Goal: Task Accomplishment & Management: Use online tool/utility

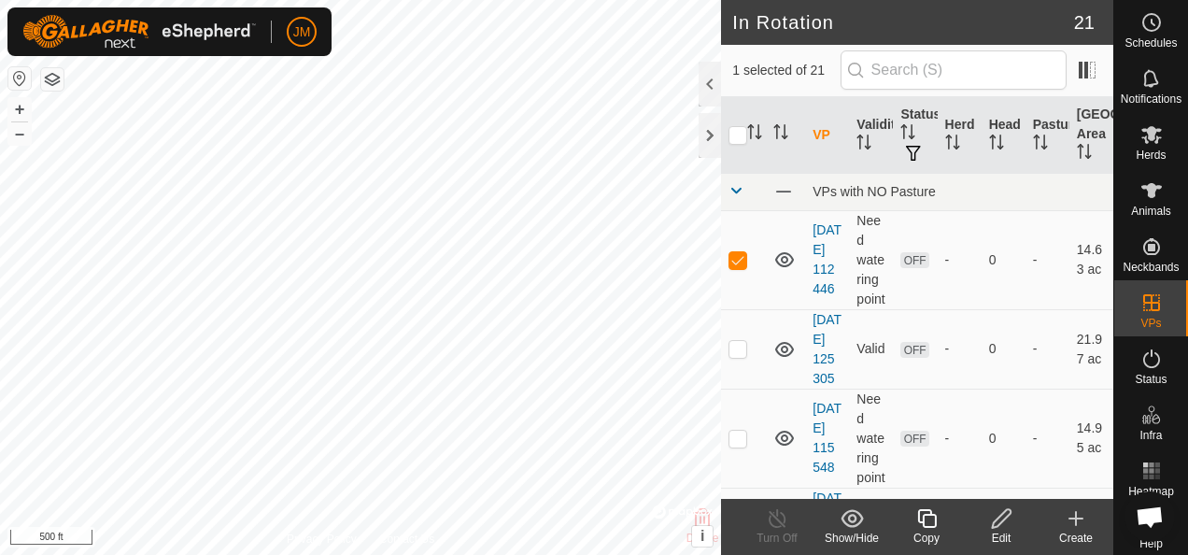
click at [1003, 518] on icon at bounding box center [1001, 518] width 23 height 22
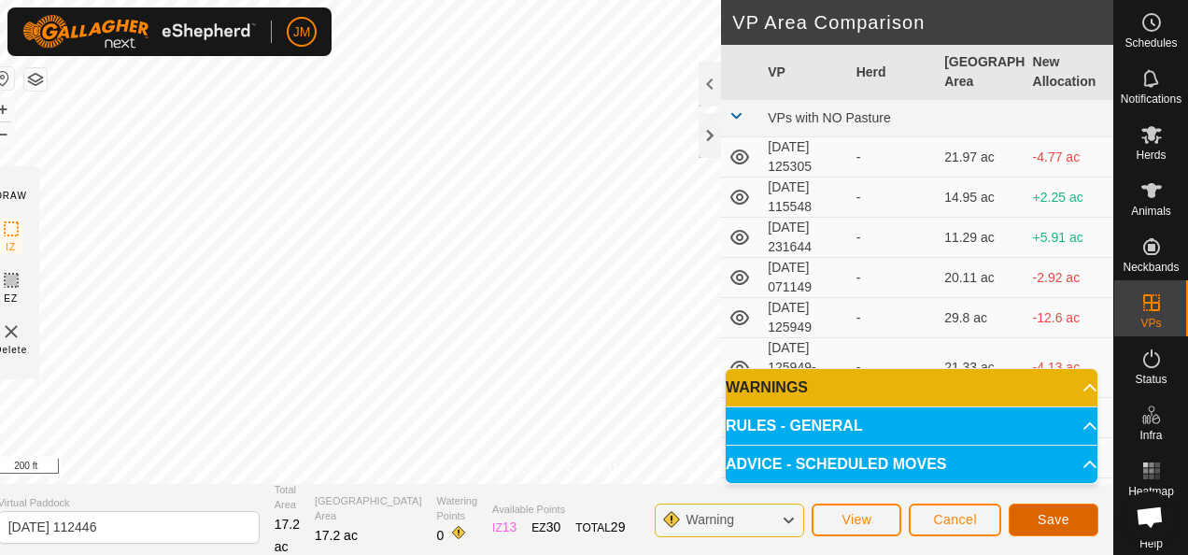
click at [1086, 525] on button "Save" at bounding box center [1054, 520] width 90 height 33
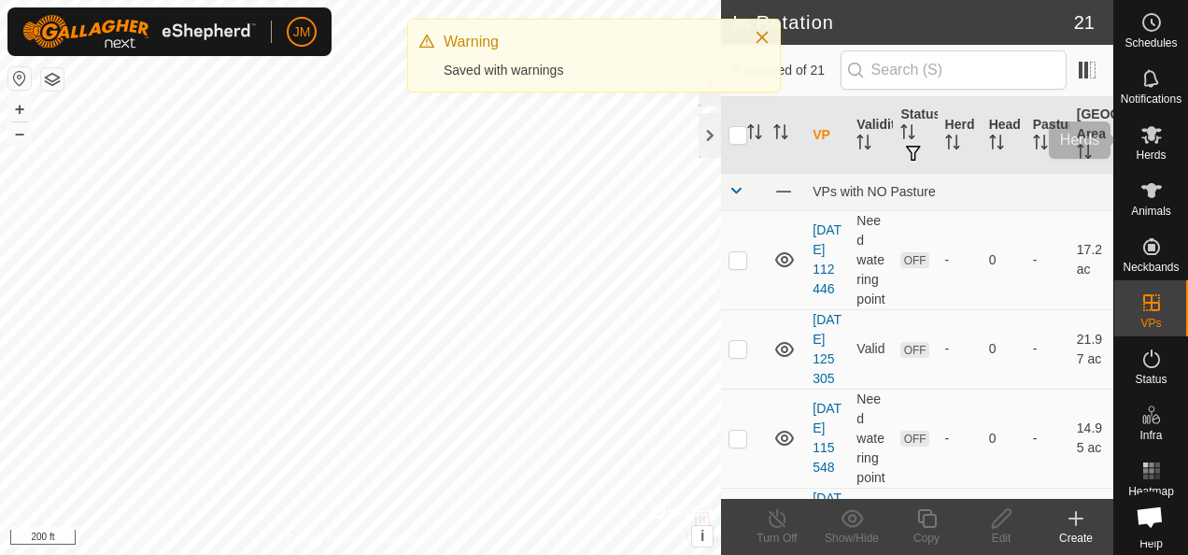
click at [1142, 142] on icon at bounding box center [1152, 135] width 21 height 18
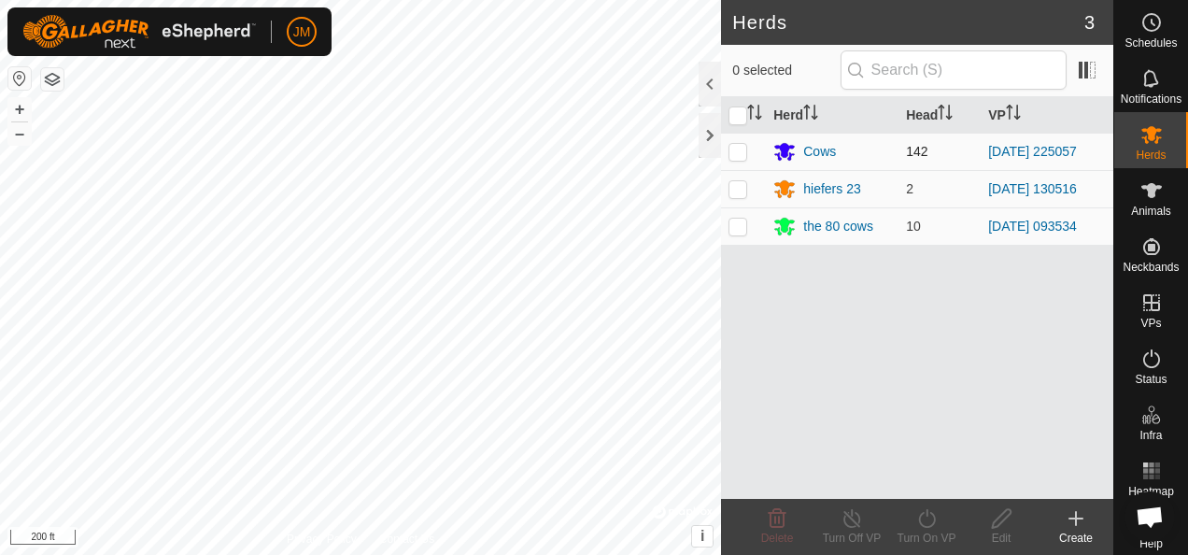
click at [743, 149] on p-checkbox at bounding box center [738, 151] width 19 height 15
checkbox input "true"
click at [920, 517] on icon at bounding box center [926, 518] width 17 height 19
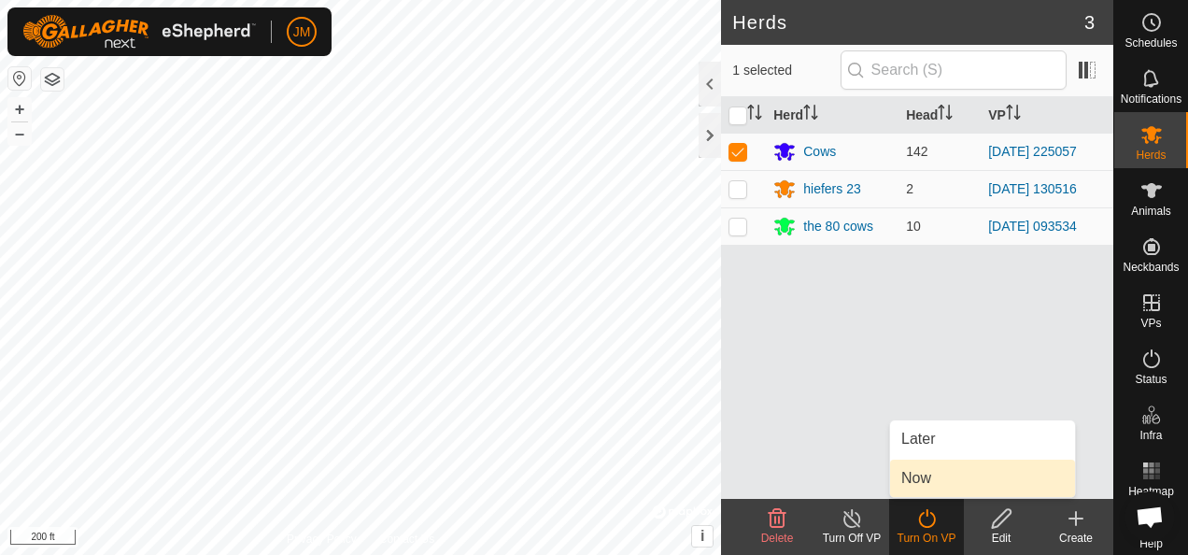
click at [916, 475] on link "Now" at bounding box center [982, 478] width 185 height 37
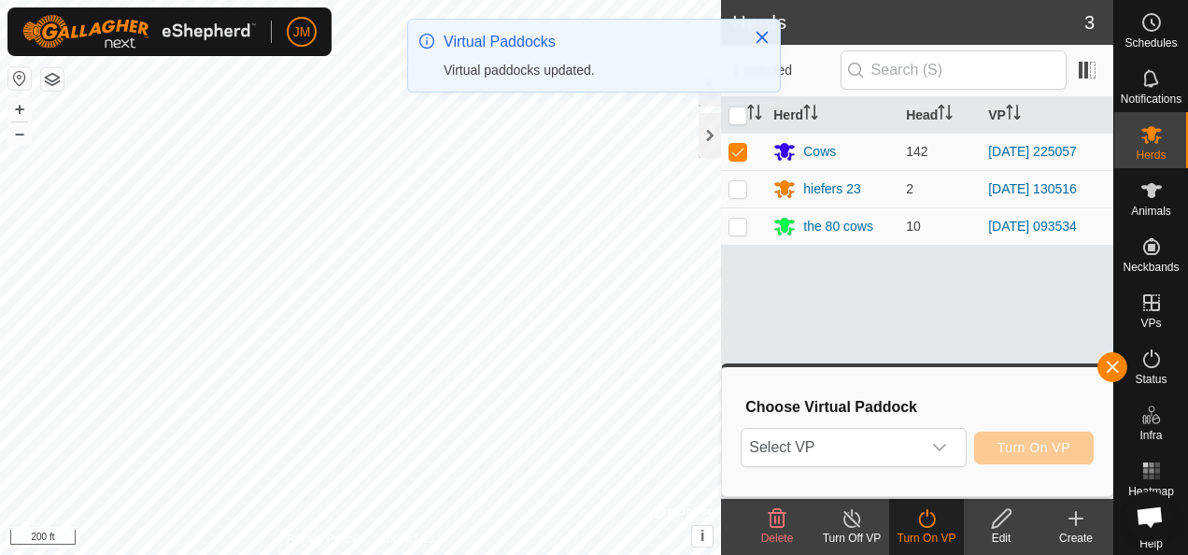
click at [942, 447] on icon "dropdown trigger" at bounding box center [939, 447] width 15 height 15
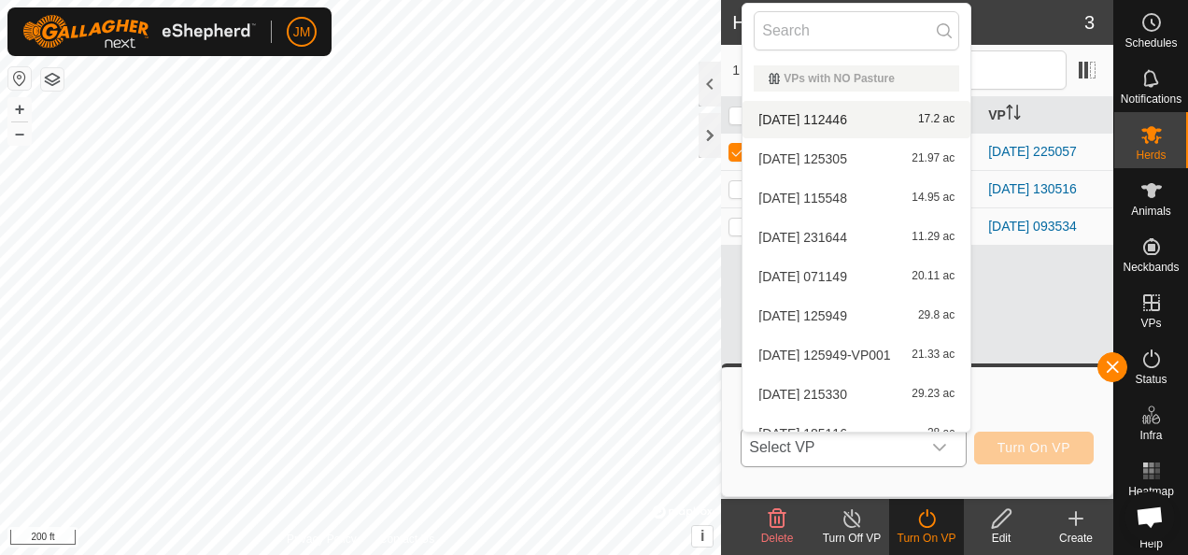
click at [808, 123] on li "2025-01-14 112446 17.2 ac" at bounding box center [857, 119] width 228 height 37
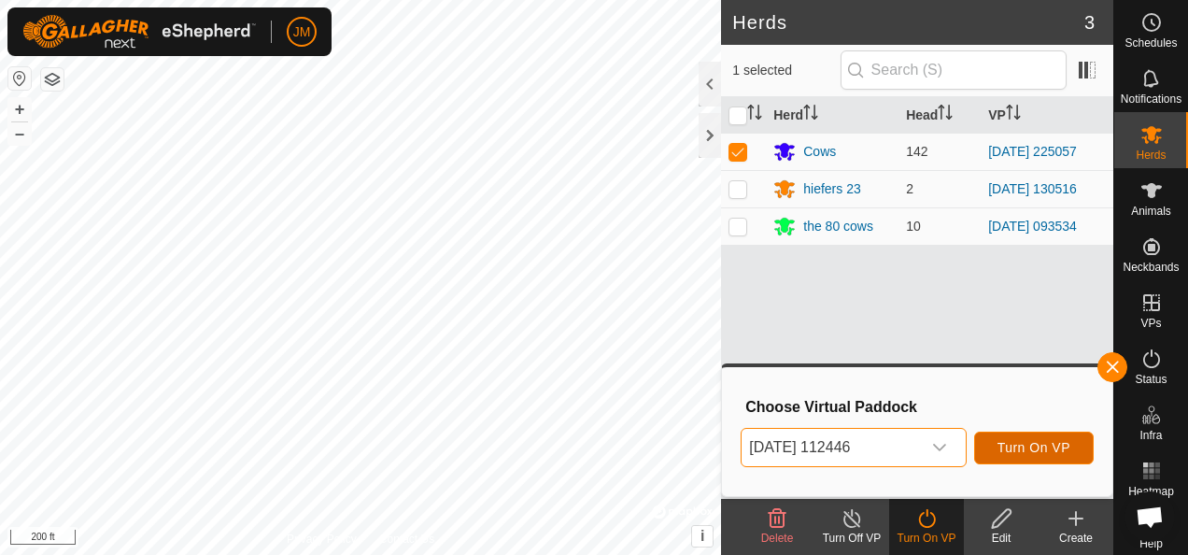
click at [1038, 447] on span "Turn On VP" at bounding box center [1034, 447] width 73 height 15
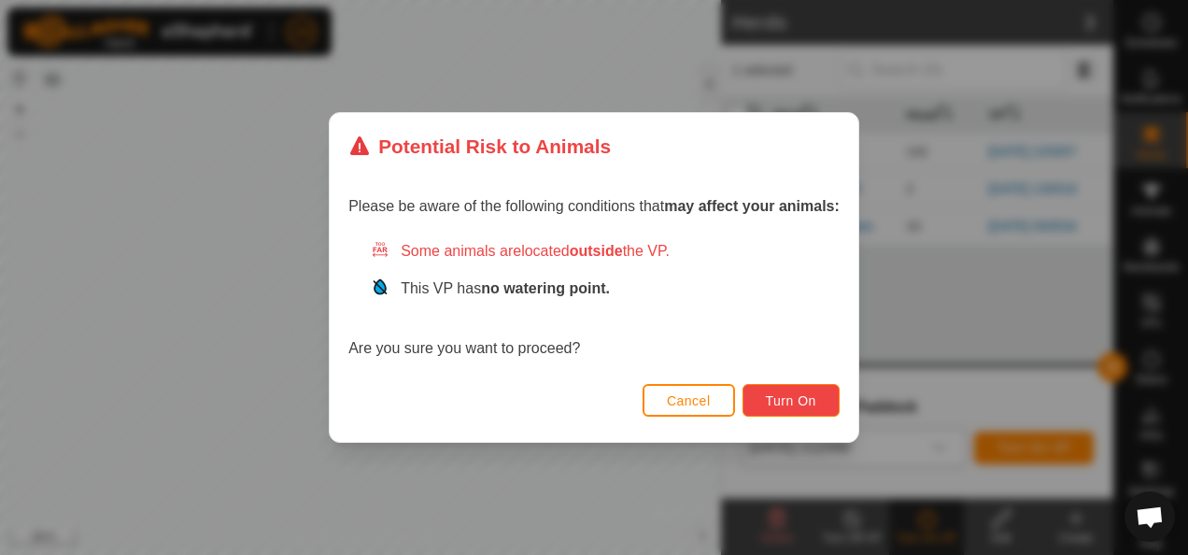
click at [785, 389] on button "Turn On" at bounding box center [791, 400] width 97 height 33
